Goal: Transaction & Acquisition: Purchase product/service

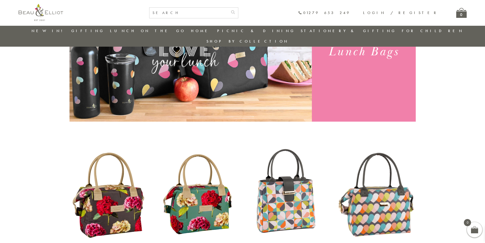
scroll to position [193, 0]
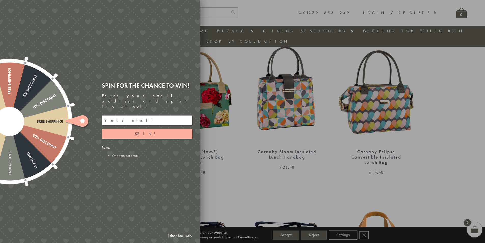
click at [183, 234] on link "I don't feel lucky" at bounding box center [180, 235] width 30 height 9
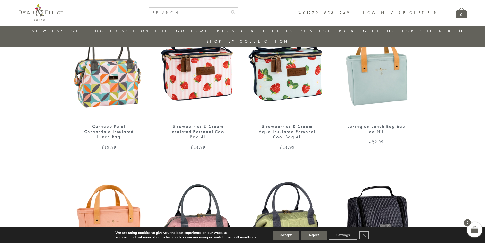
scroll to position [346, 0]
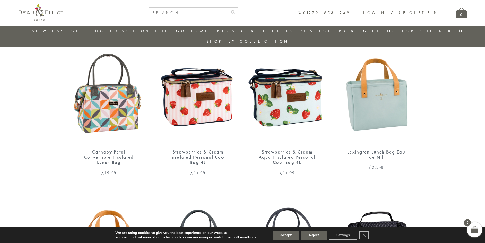
click at [375, 104] on img at bounding box center [376, 93] width 79 height 102
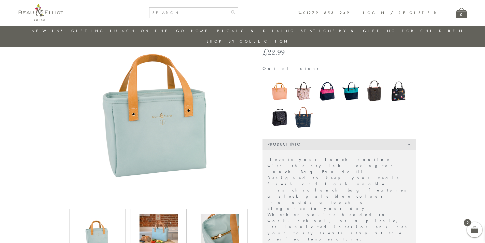
scroll to position [40, 0]
click at [285, 109] on img at bounding box center [279, 117] width 19 height 24
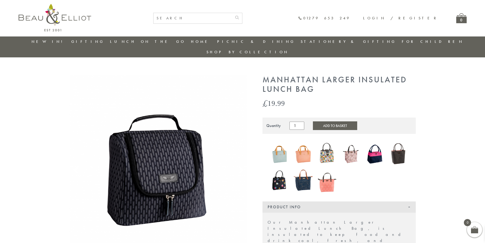
click at [298, 145] on img at bounding box center [303, 153] width 19 height 25
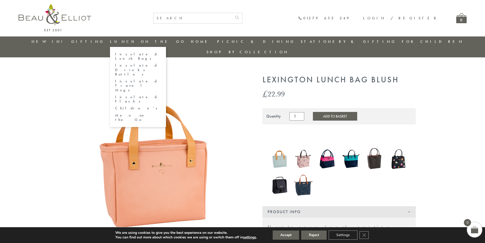
click at [145, 95] on link "Insulated Flasks" at bounding box center [138, 99] width 46 height 9
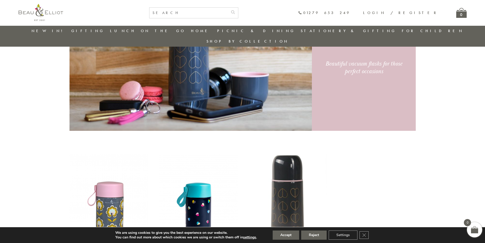
scroll to position [38, 0]
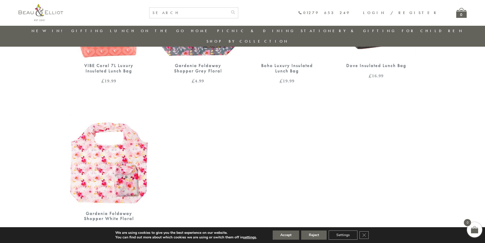
scroll to position [576, 0]
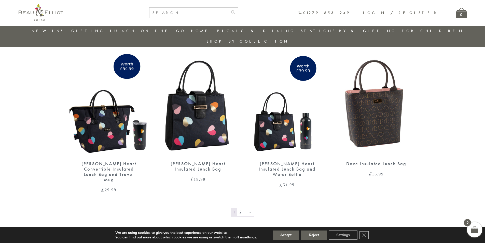
scroll to position [805, 0]
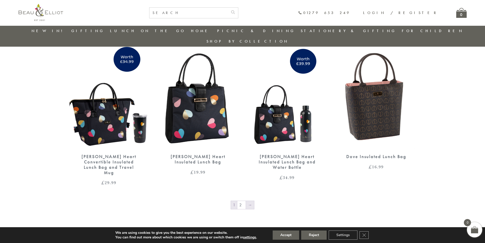
click at [249, 201] on link "→" at bounding box center [250, 205] width 8 height 8
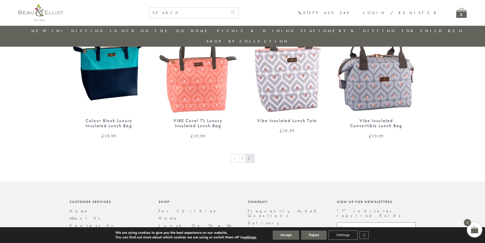
scroll to position [329, 0]
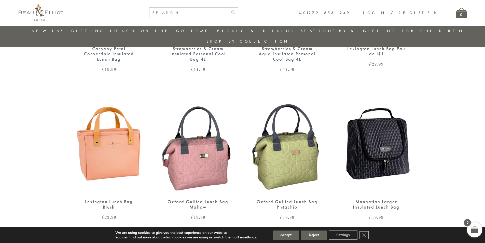
scroll to position [474, 0]
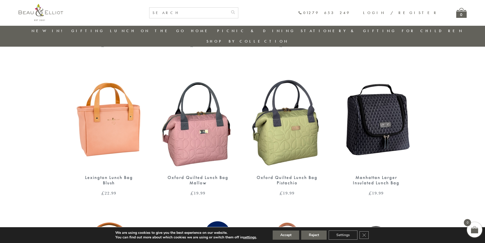
click at [120, 120] on img at bounding box center [109, 119] width 79 height 102
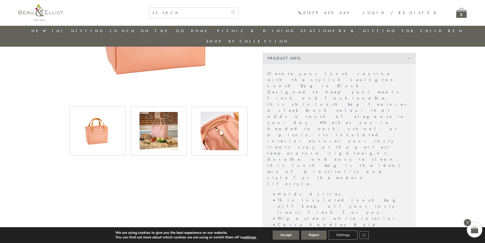
scroll to position [87, 0]
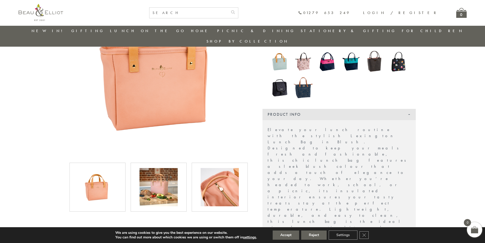
click at [160, 173] on img at bounding box center [159, 187] width 38 height 38
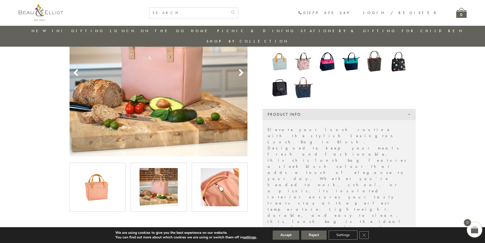
click at [222, 178] on img at bounding box center [220, 187] width 38 height 38
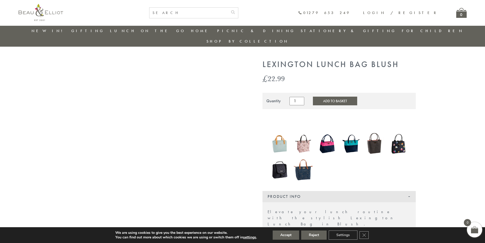
scroll to position [0, 0]
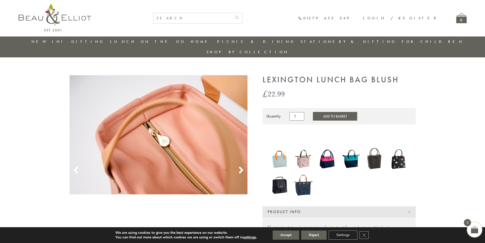
click at [332, 151] on img at bounding box center [327, 159] width 19 height 24
